Goal: Find specific page/section: Find specific page/section

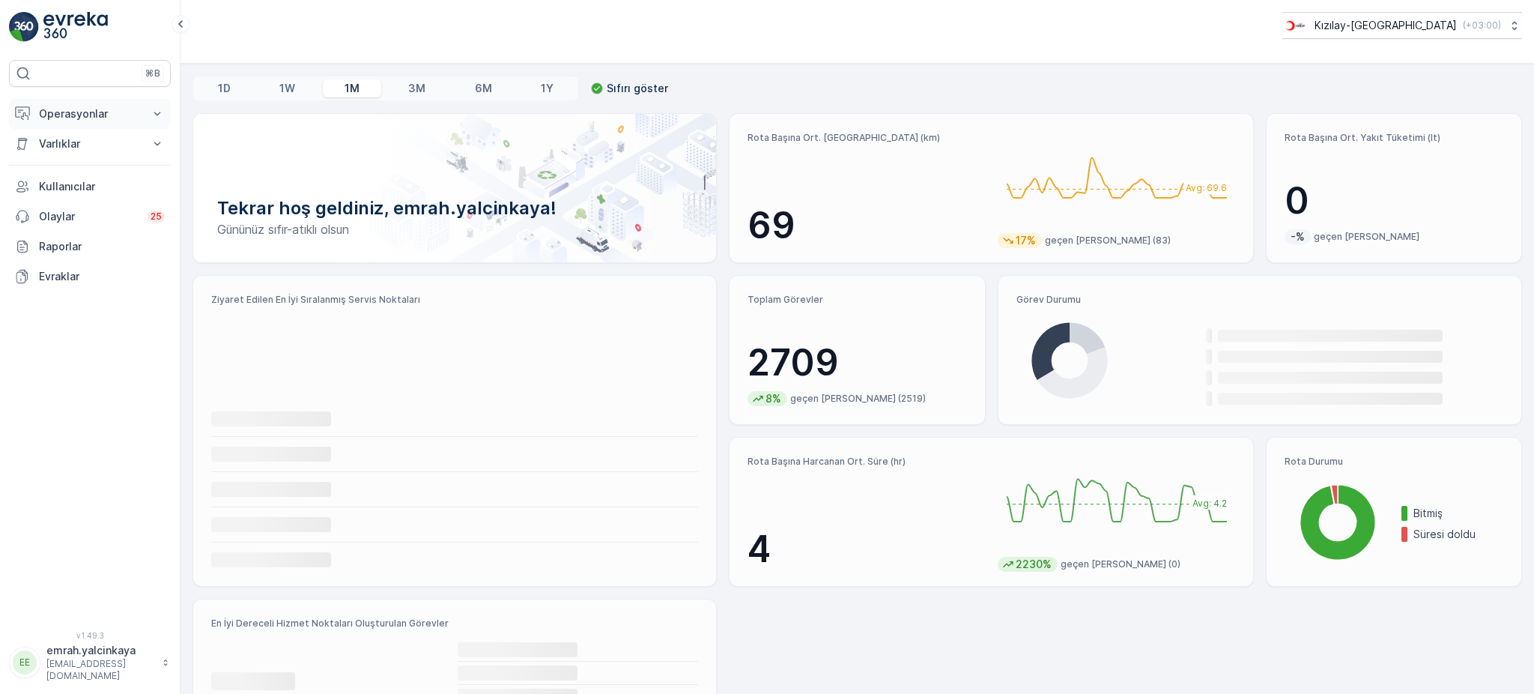
click at [40, 113] on p "Operasyonlar" at bounding box center [90, 113] width 102 height 15
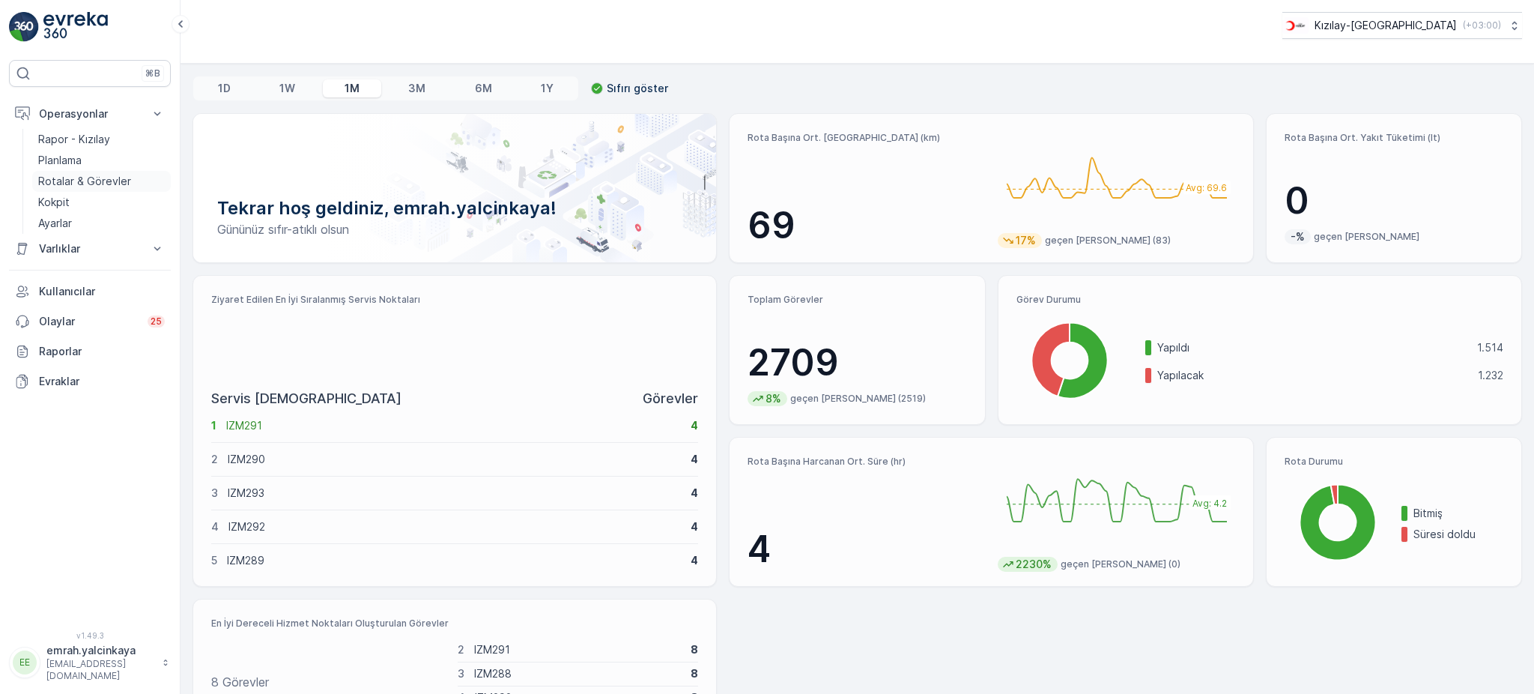
click at [81, 180] on p "Rotalar & Görevler" at bounding box center [84, 181] width 93 height 15
click at [40, 111] on p "Operasyonlar" at bounding box center [90, 113] width 102 height 15
click at [100, 181] on p "Rotalar & Görevler" at bounding box center [84, 181] width 93 height 15
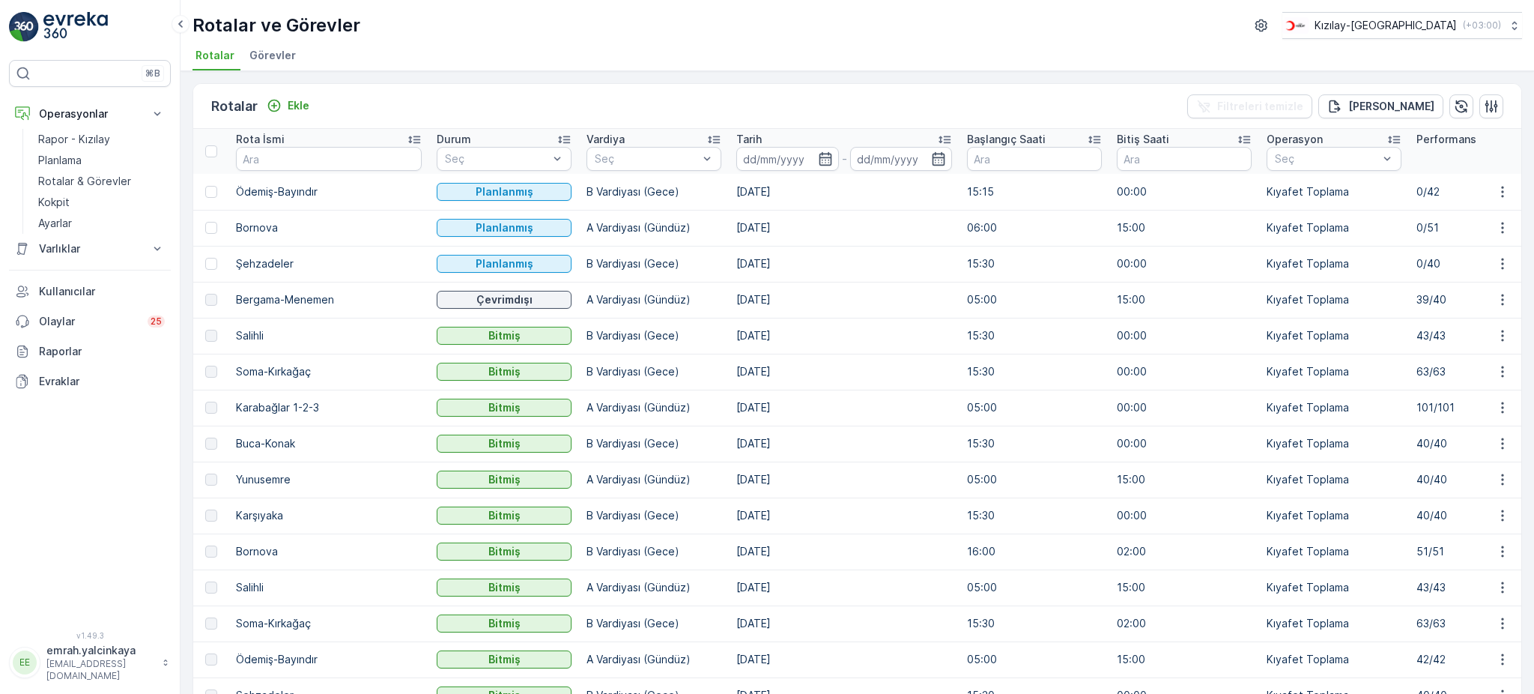
click at [579, 263] on td "B Vardiyası (Gece)" at bounding box center [654, 264] width 150 height 36
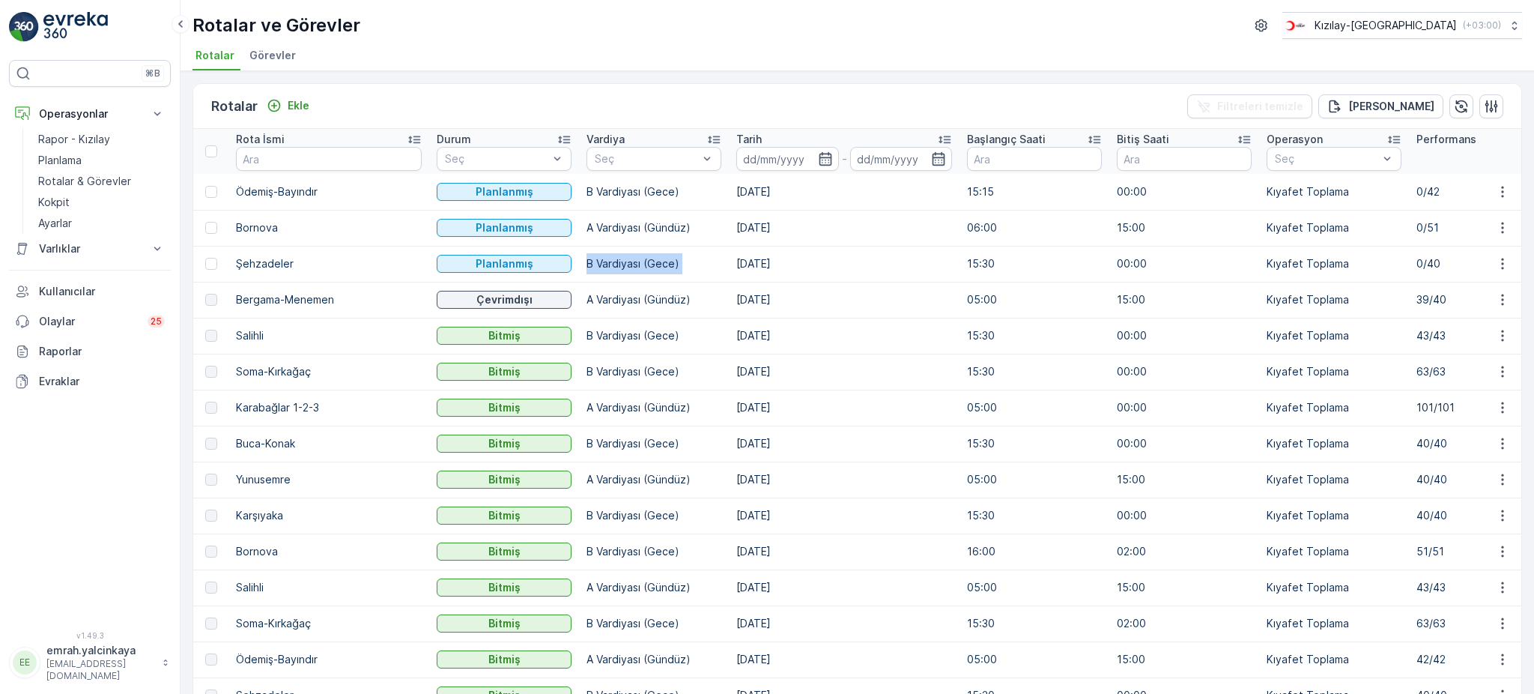
click at [579, 263] on td "B Vardiyası (Gece)" at bounding box center [654, 264] width 150 height 36
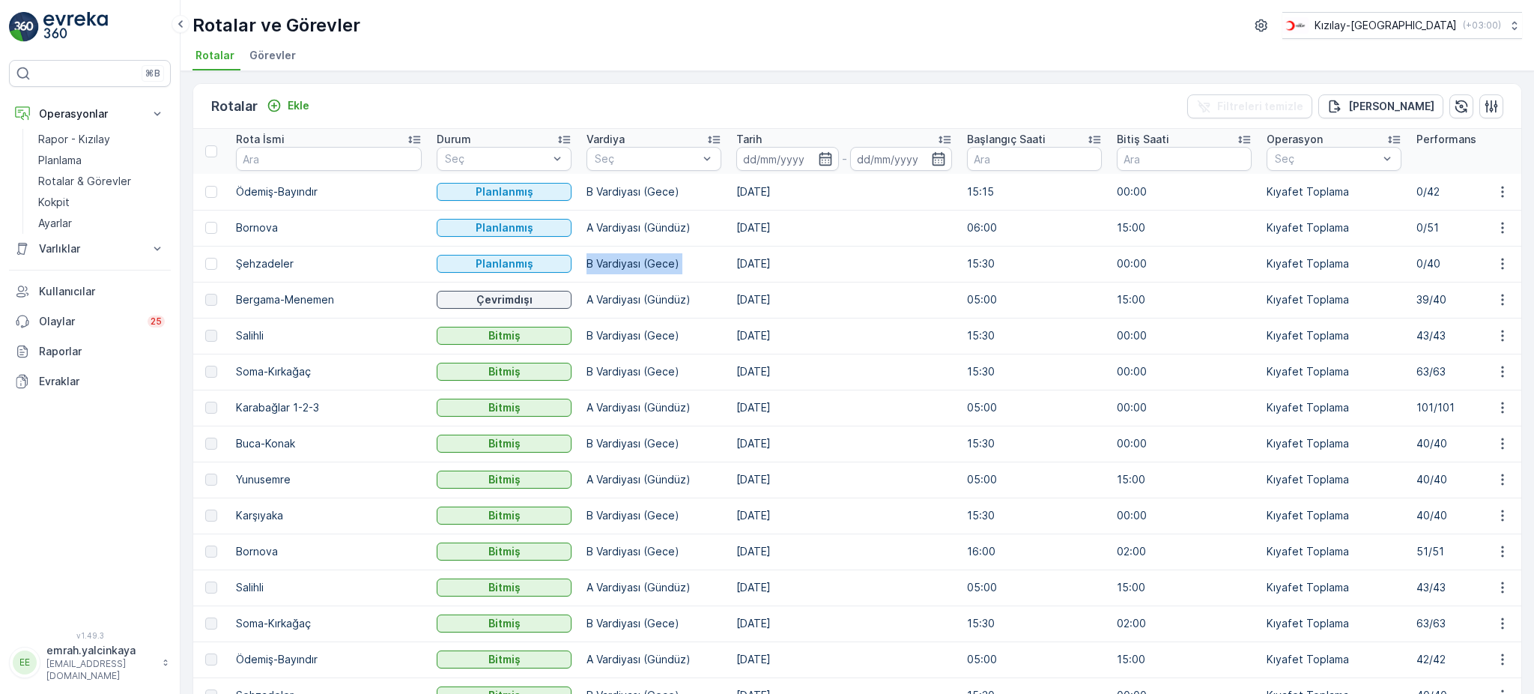
click at [579, 263] on td "B Vardiyası (Gece)" at bounding box center [654, 264] width 150 height 36
click at [579, 268] on td "B Vardiyası (Gece)" at bounding box center [654, 264] width 150 height 36
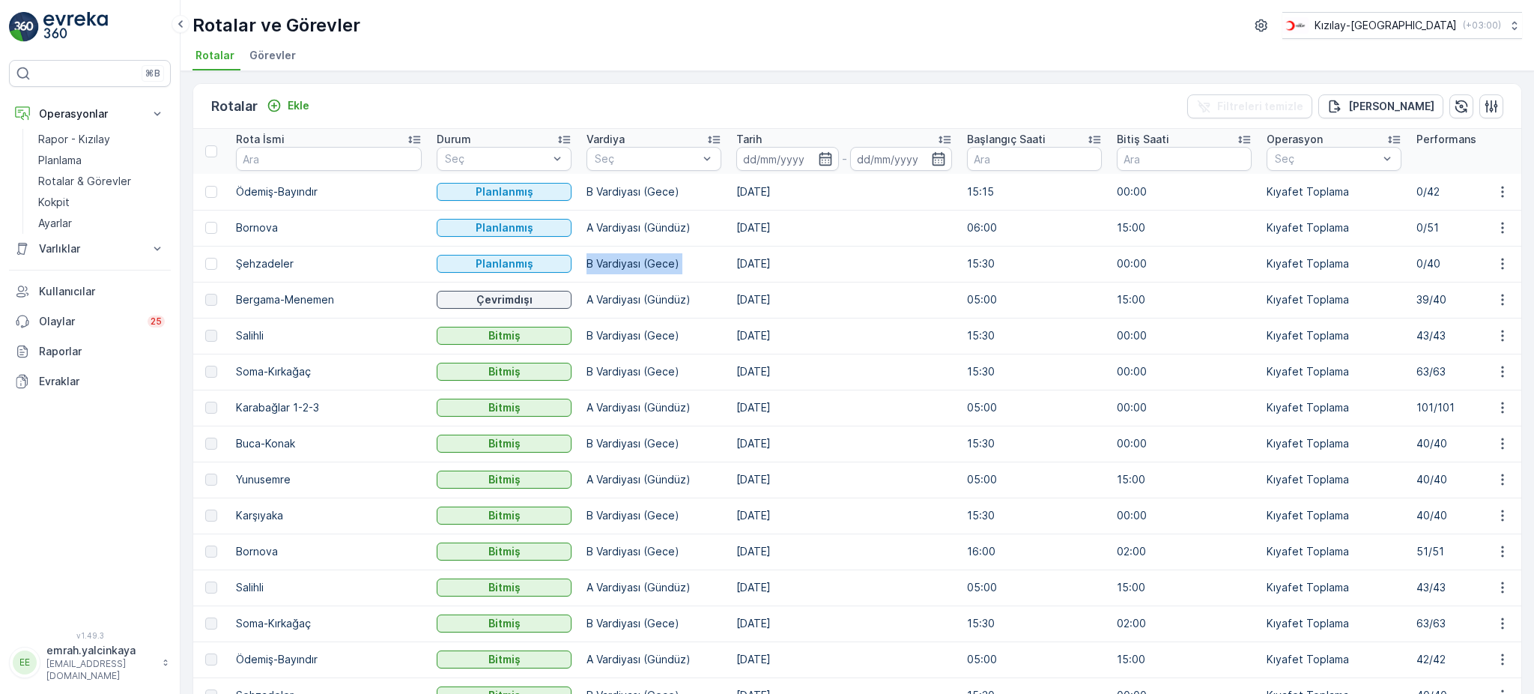
click at [579, 268] on td "B Vardiyası (Gece)" at bounding box center [654, 264] width 150 height 36
click at [579, 264] on td "B Vardiyası (Gece)" at bounding box center [654, 264] width 150 height 36
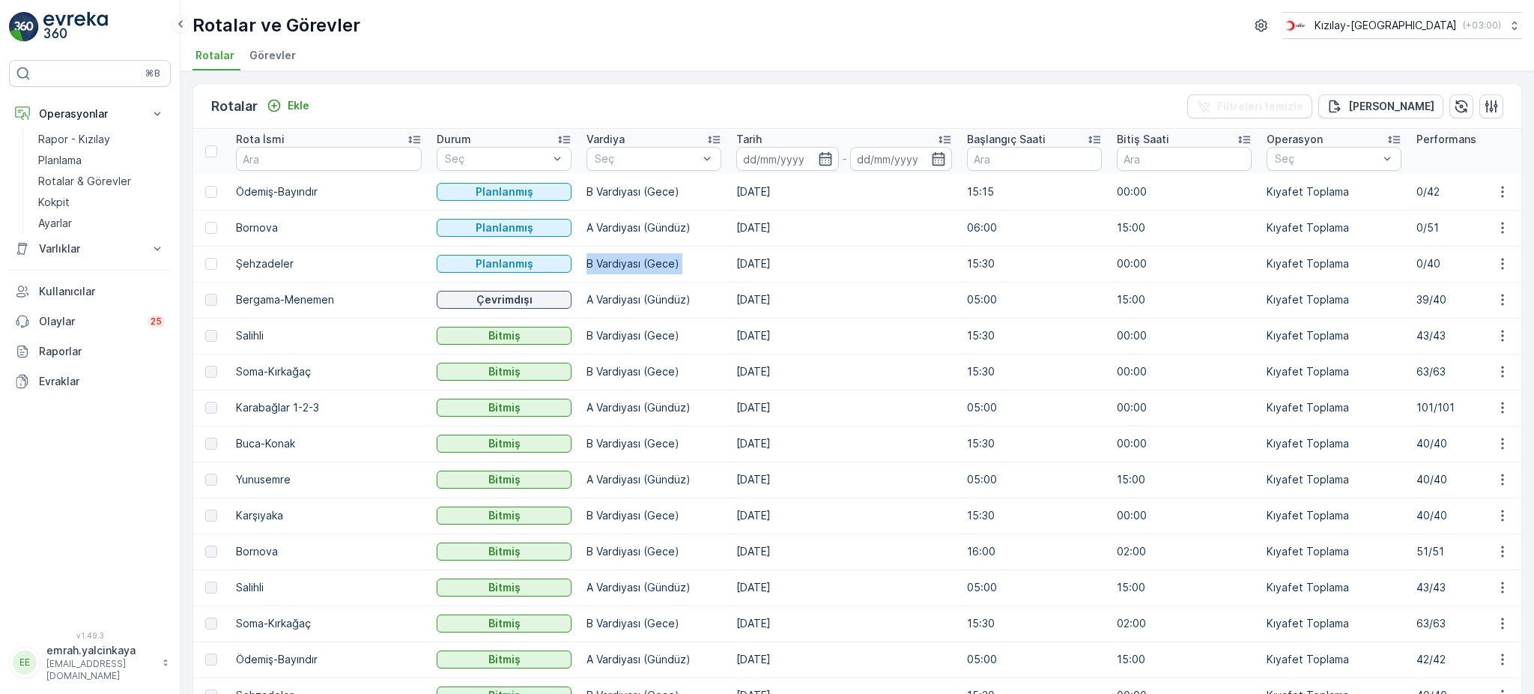
click at [579, 264] on td "B Vardiyası (Gece)" at bounding box center [654, 264] width 150 height 36
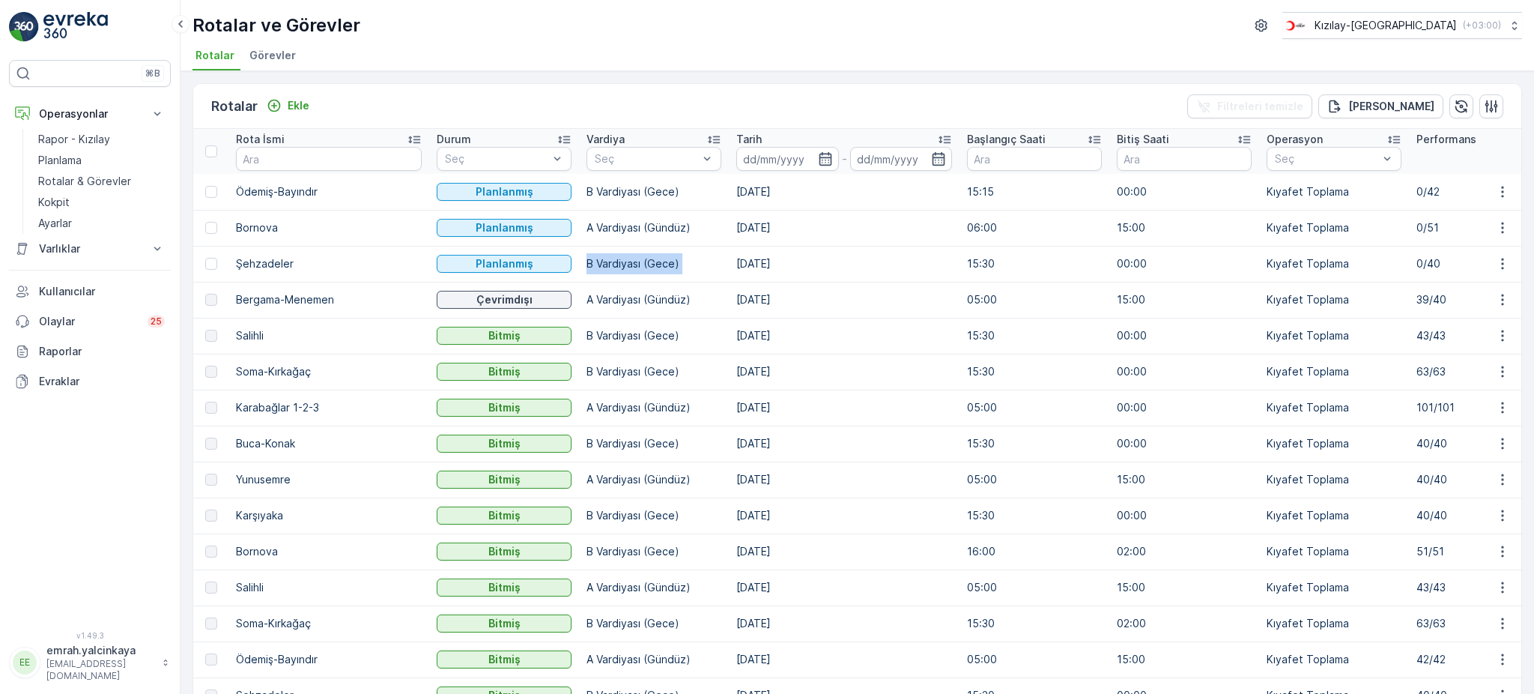
click at [579, 264] on td "B Vardiyası (Gece)" at bounding box center [654, 264] width 150 height 36
click at [606, 268] on td "B Vardiyası (Gece)" at bounding box center [654, 264] width 150 height 36
